Goal: Find specific page/section: Find specific page/section

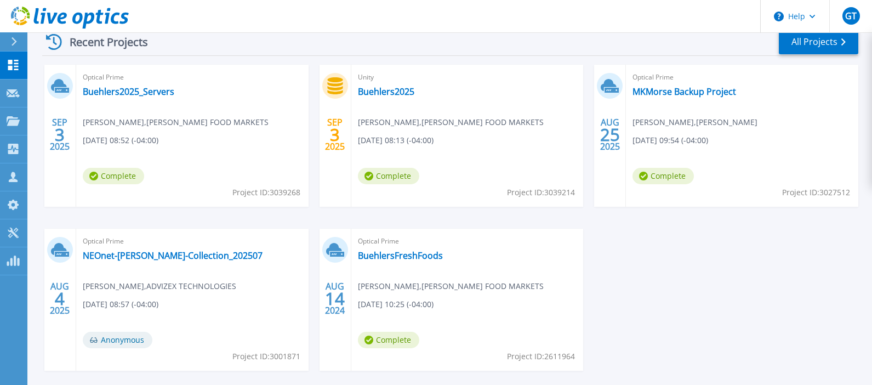
scroll to position [165, 0]
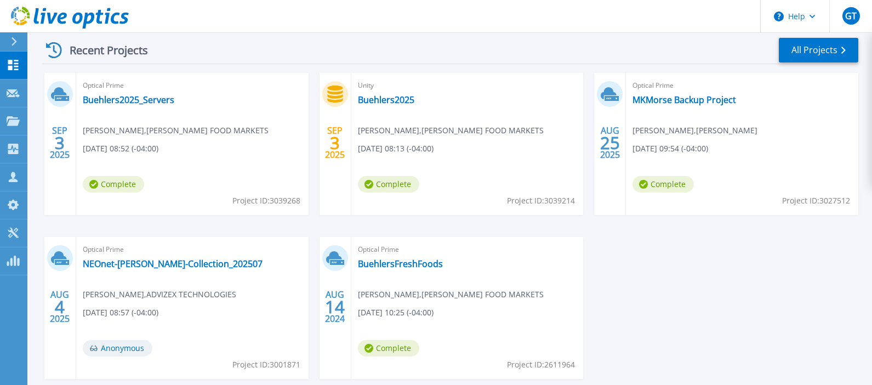
drag, startPoint x: 871, startPoint y: 278, endPoint x: 870, endPoint y: 268, distance: 9.9
click at [870, 268] on div "Start a New Project Request a Collection Download Collector Upload Files Cloud …" at bounding box center [449, 122] width 844 height 574
click at [20, 115] on link "Projects Projects" at bounding box center [13, 121] width 27 height 28
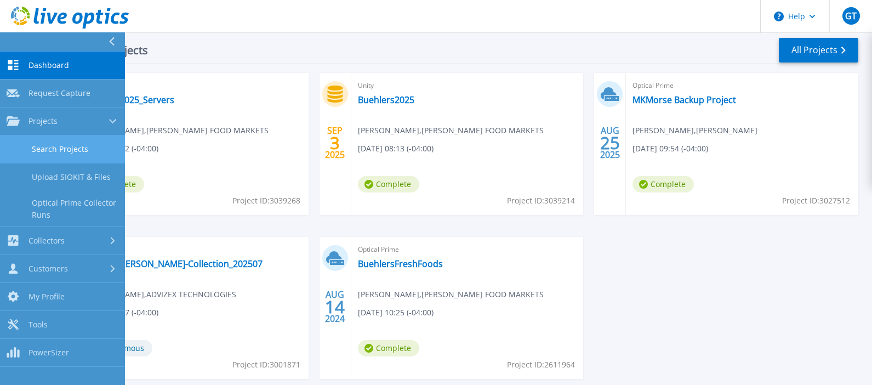
click at [65, 144] on link "Search Projects" at bounding box center [62, 149] width 125 height 28
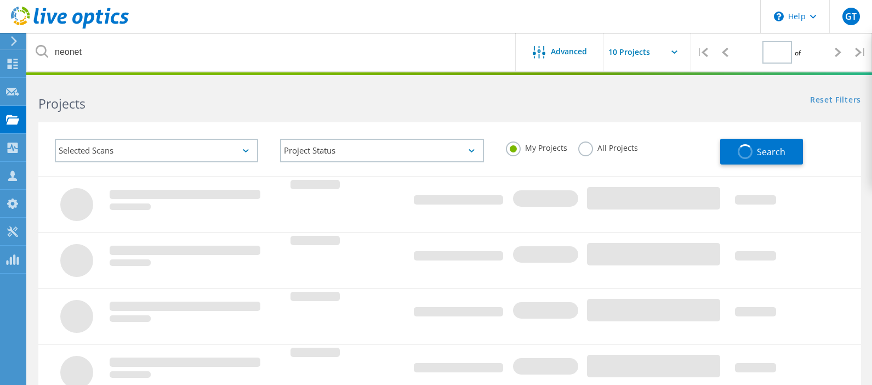
type input "1"
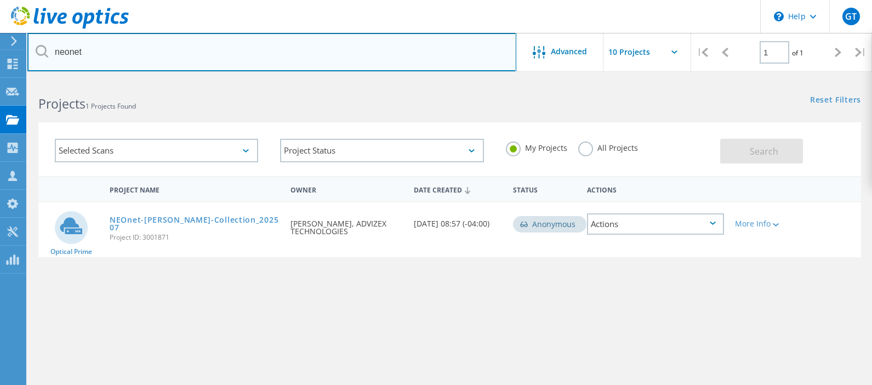
click at [194, 52] on input "neonet" at bounding box center [271, 52] width 489 height 38
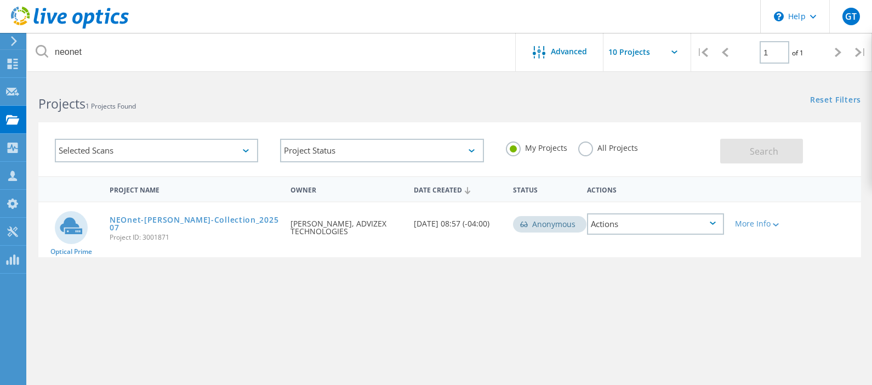
click at [42, 49] on icon at bounding box center [42, 51] width 13 height 13
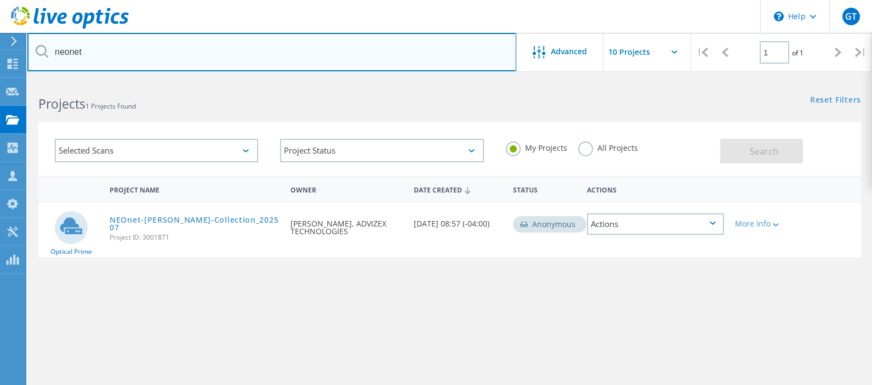
click at [128, 58] on input "neonet" at bounding box center [271, 52] width 489 height 38
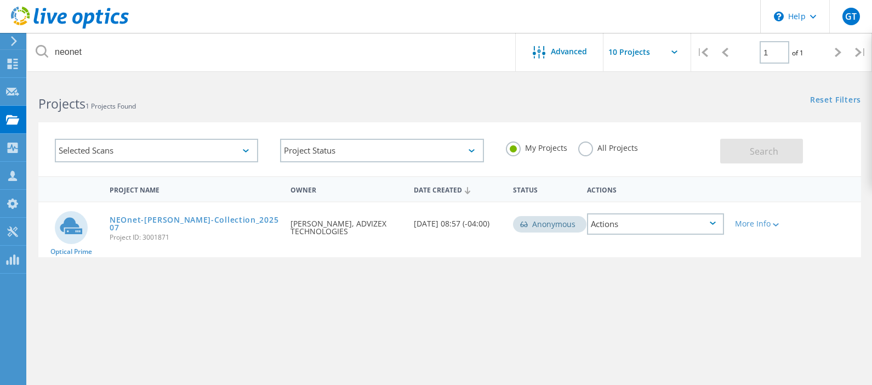
click at [584, 150] on label "All Projects" at bounding box center [608, 146] width 60 height 10
click at [0, 0] on input "All Projects" at bounding box center [0, 0] width 0 height 0
click at [760, 150] on span "Search" at bounding box center [764, 151] width 28 height 12
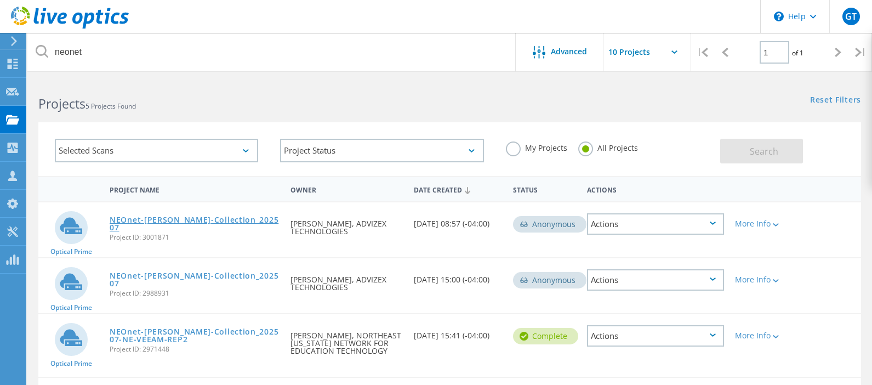
click at [153, 216] on link "NEOnet-[PERSON_NAME]-Collection_202507" at bounding box center [195, 223] width 170 height 15
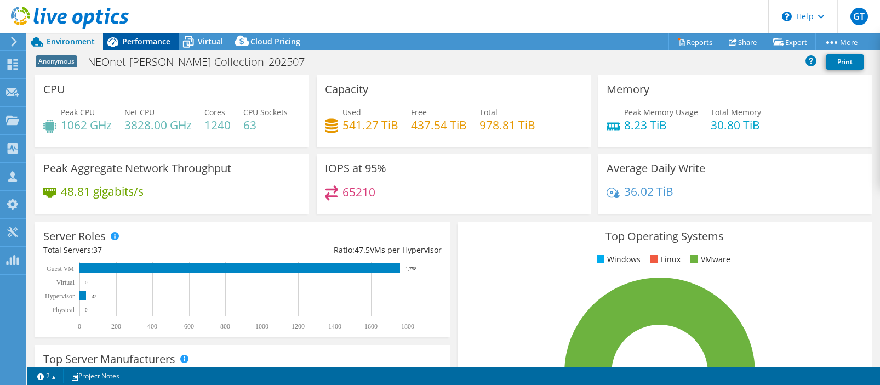
click at [152, 39] on span "Performance" at bounding box center [146, 41] width 48 height 10
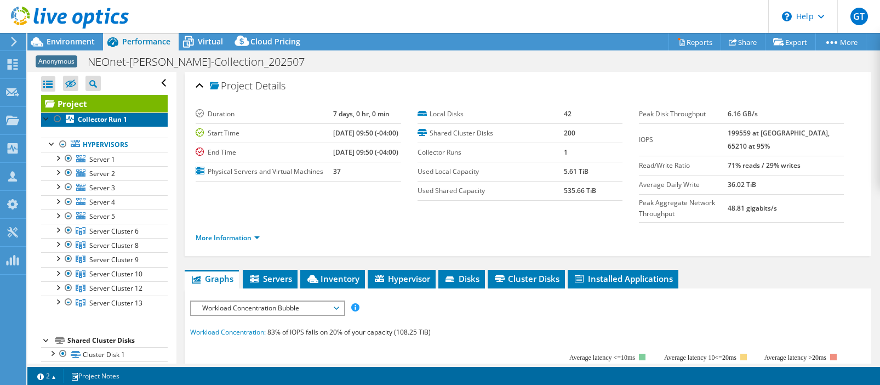
click at [107, 118] on b "Collector Run 1" at bounding box center [102, 119] width 49 height 9
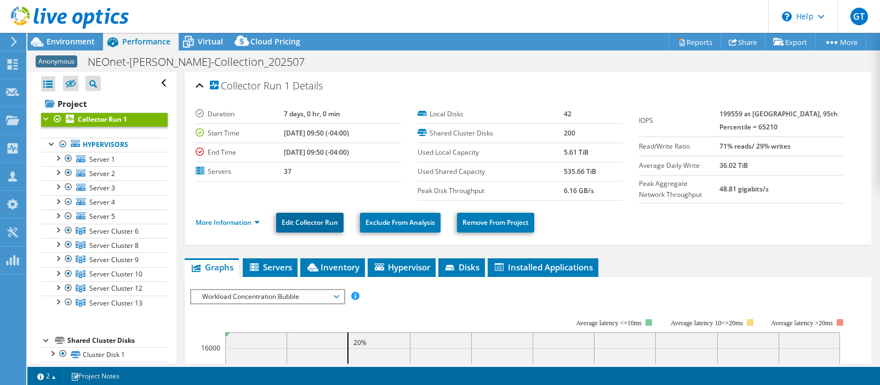
click at [312, 219] on link "Edit Collector Run" at bounding box center [309, 223] width 67 height 20
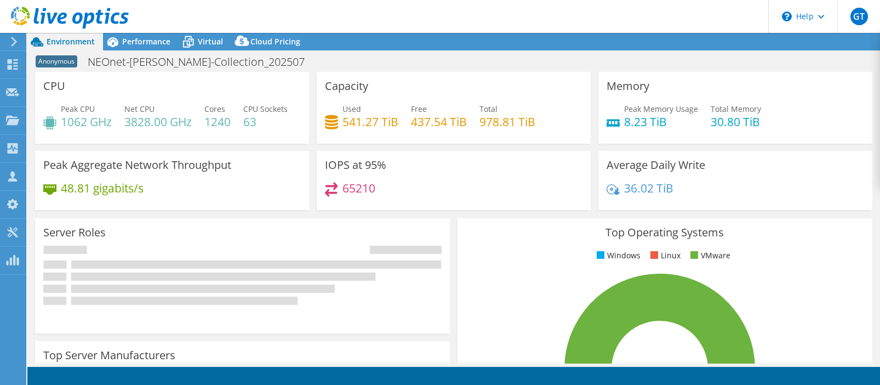
select select "USD"
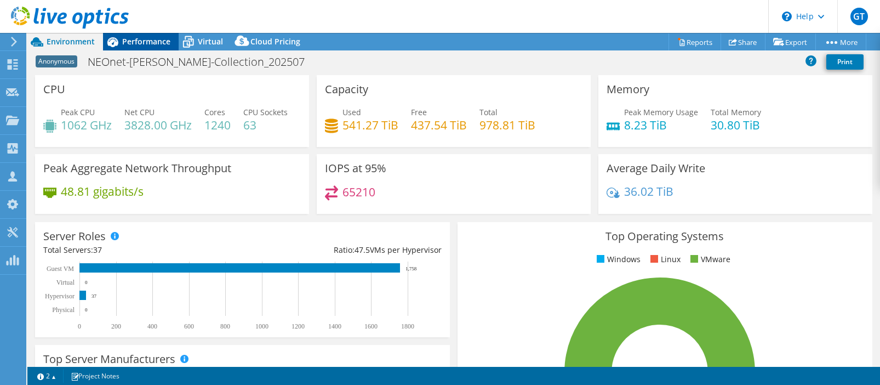
click at [138, 39] on span "Performance" at bounding box center [146, 41] width 48 height 10
